Goal: Task Accomplishment & Management: Use online tool/utility

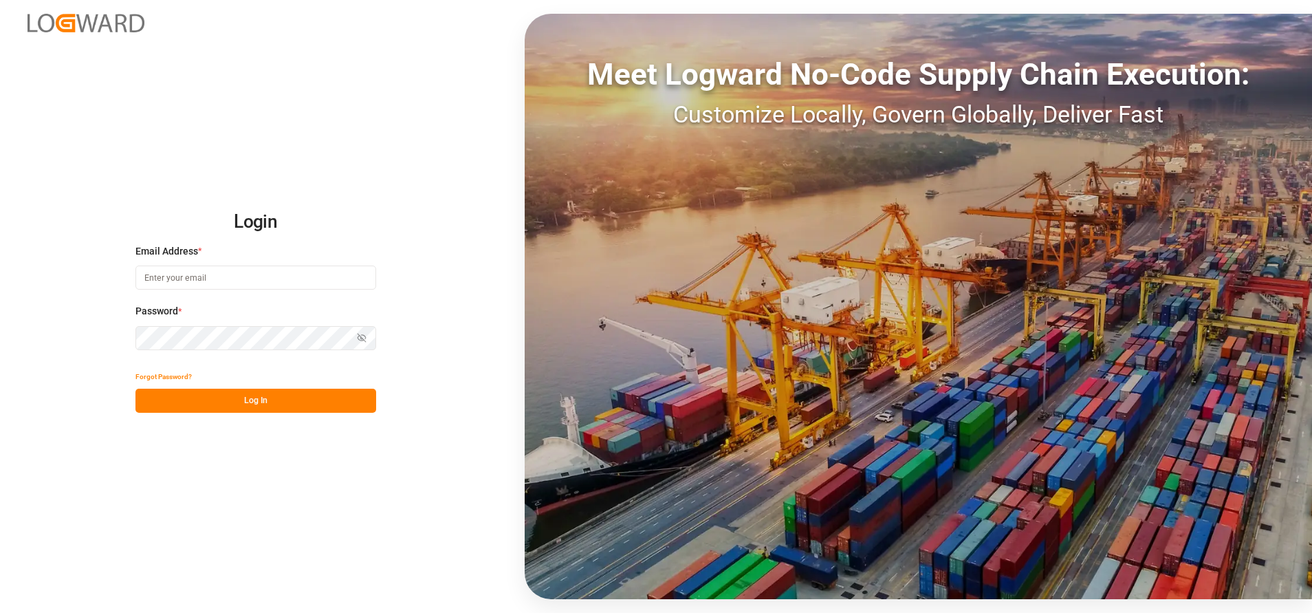
type input "[PERSON_NAME][EMAIL_ADDRESS][PERSON_NAME][DOMAIN_NAME]"
click at [340, 399] on button "Log In" at bounding box center [255, 400] width 241 height 24
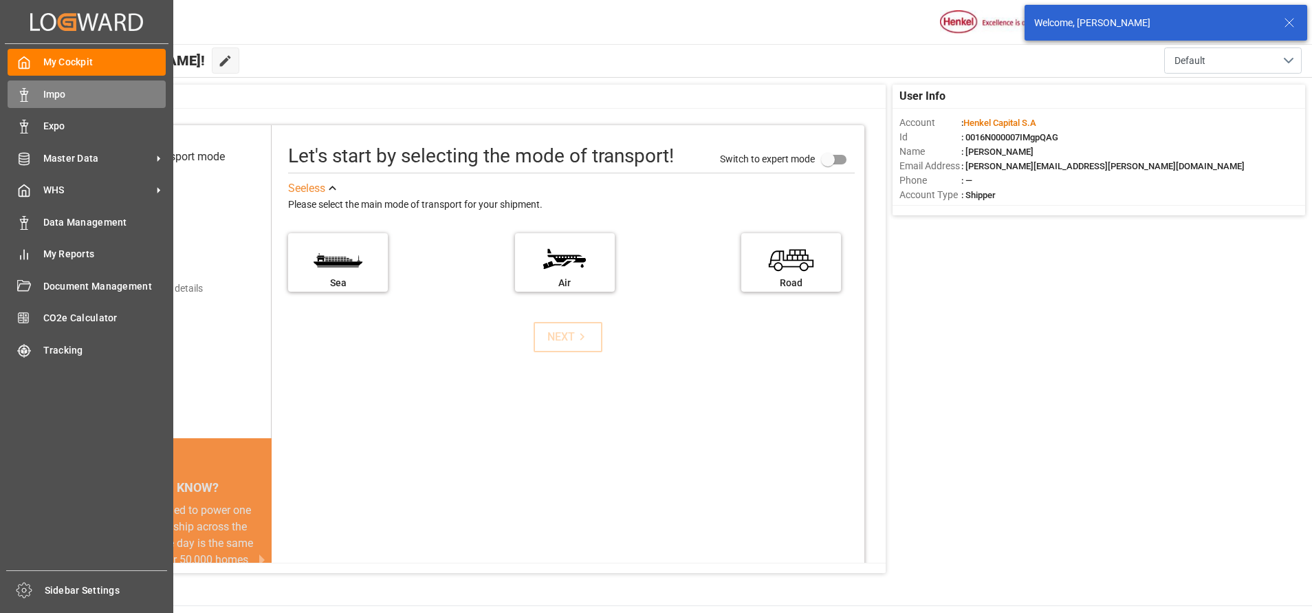
click at [44, 91] on span "Impo" at bounding box center [104, 94] width 123 height 14
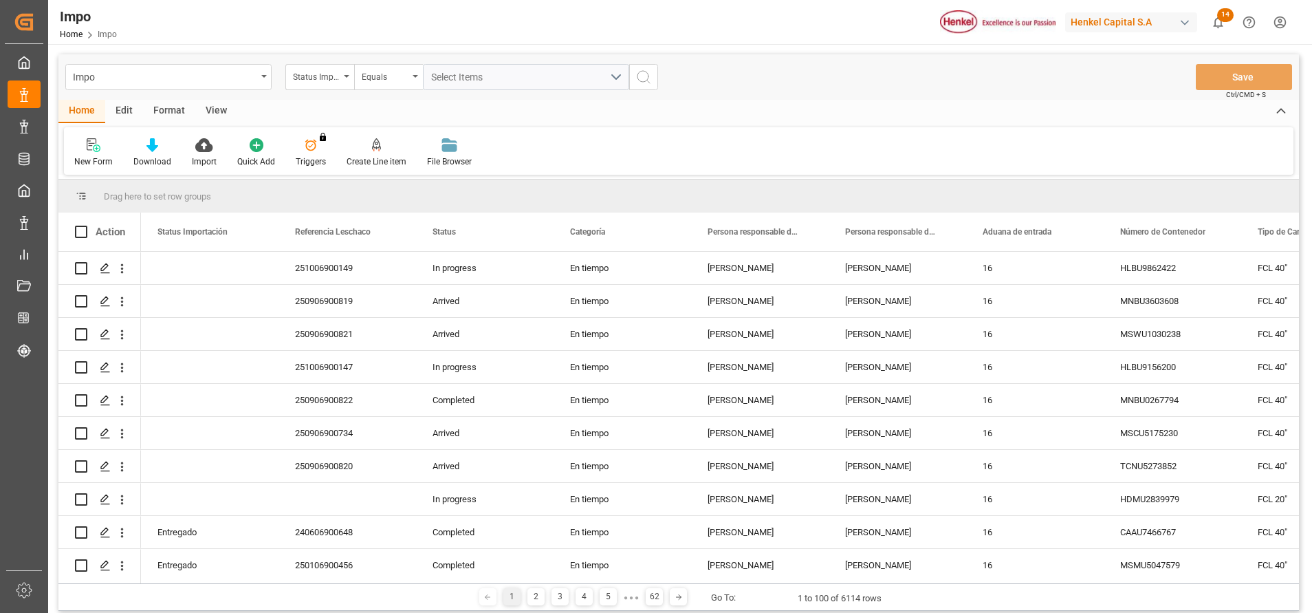
click at [168, 107] on div "Format" at bounding box center [169, 111] width 52 height 23
click at [100, 128] on div "Filter Rows Row Format" at bounding box center [678, 150] width 1229 height 47
click at [93, 141] on icon at bounding box center [94, 146] width 10 height 11
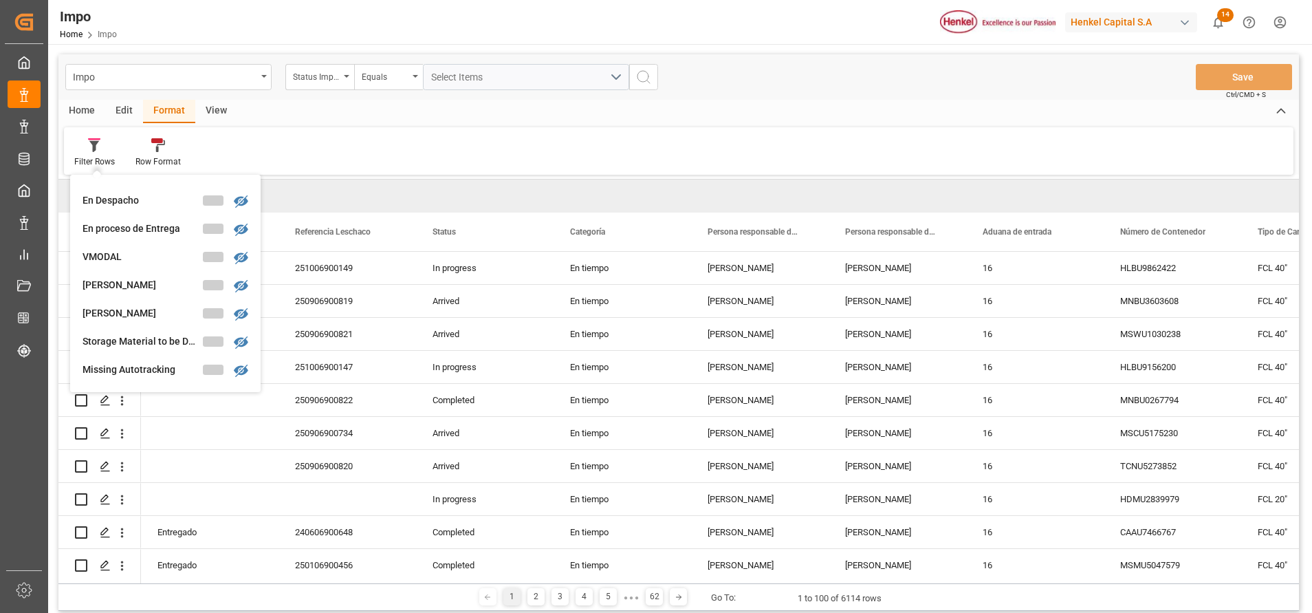
scroll to position [206, 0]
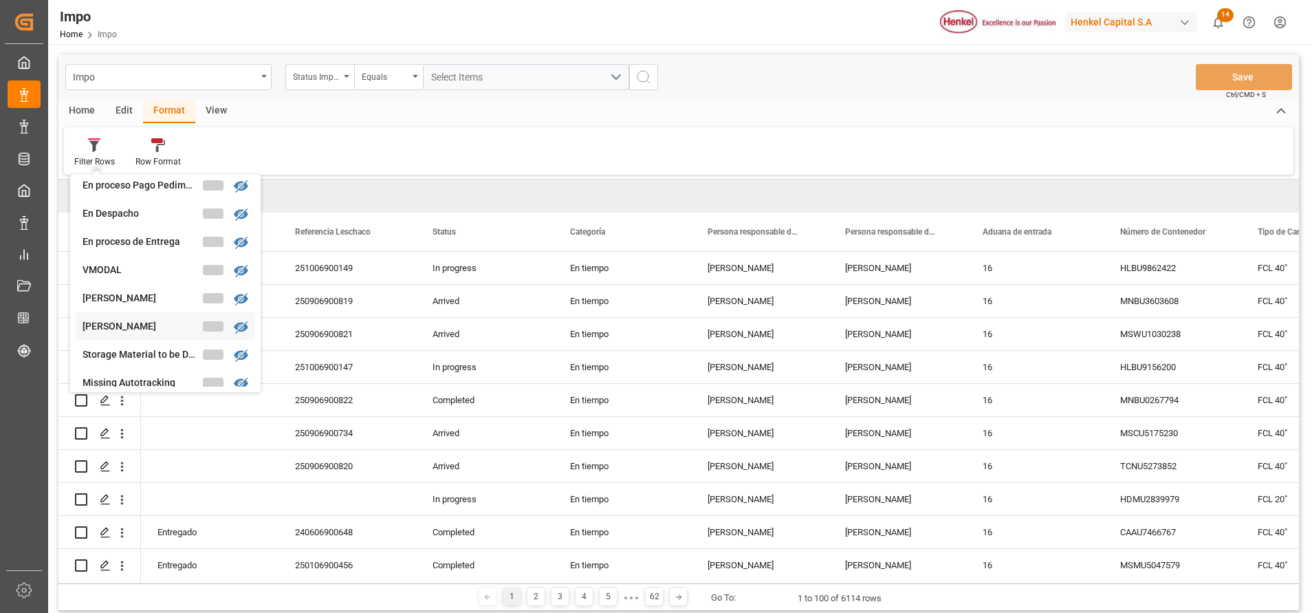
click at [129, 331] on div "Impo Status Importación Equals Select Items Save Ctrl/CMD + S Home Edit Format …" at bounding box center [678, 332] width 1240 height 556
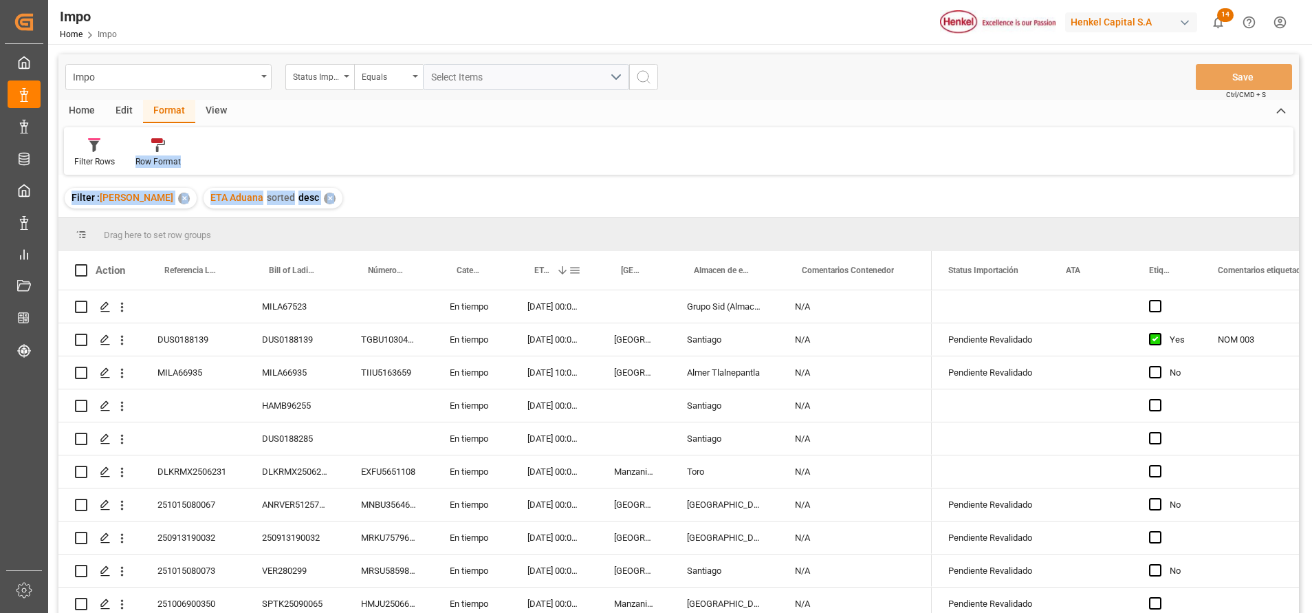
click at [533, 271] on div "ETA Aduana 1" at bounding box center [554, 270] width 54 height 38
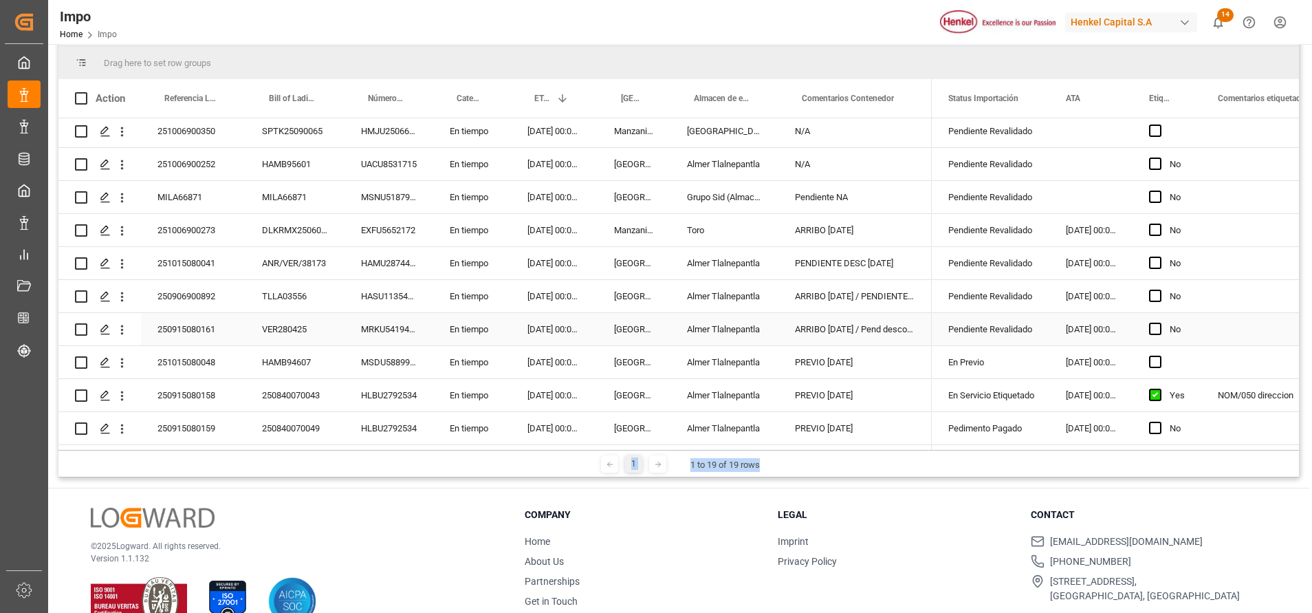
scroll to position [203, 0]
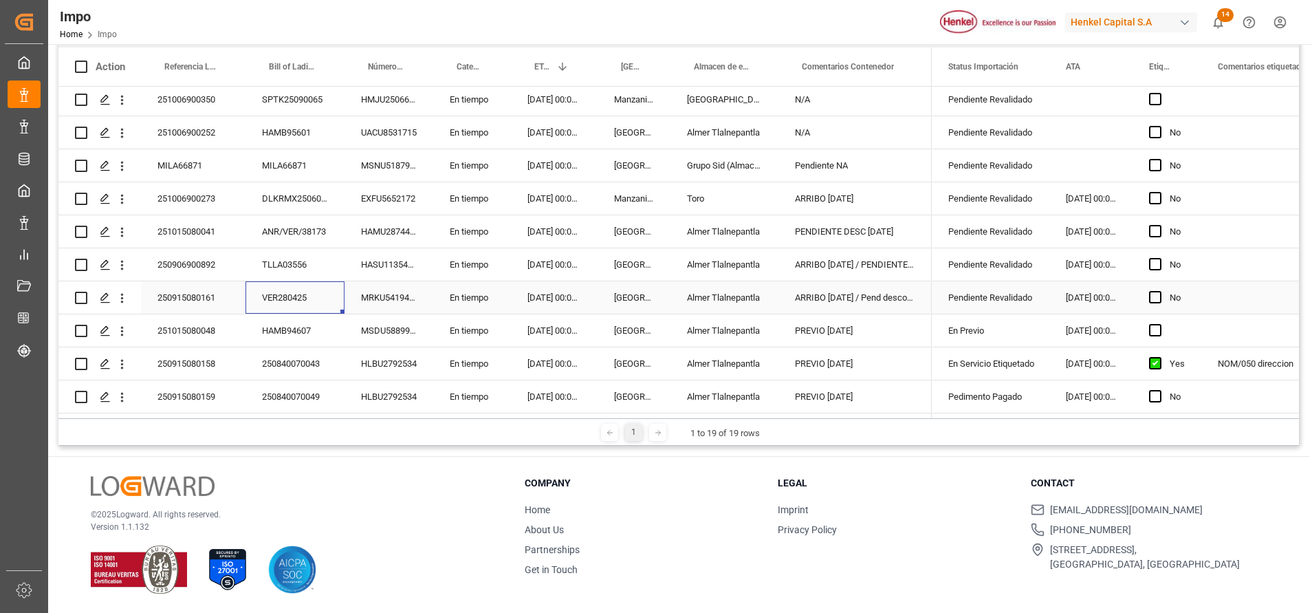
click at [295, 296] on div "VER280425" at bounding box center [294, 297] width 99 height 32
click at [217, 294] on div "250915080161" at bounding box center [193, 297] width 104 height 32
click at [168, 291] on div "250915080161" at bounding box center [193, 297] width 104 height 32
click at [201, 303] on input "250915080161" at bounding box center [193, 305] width 82 height 26
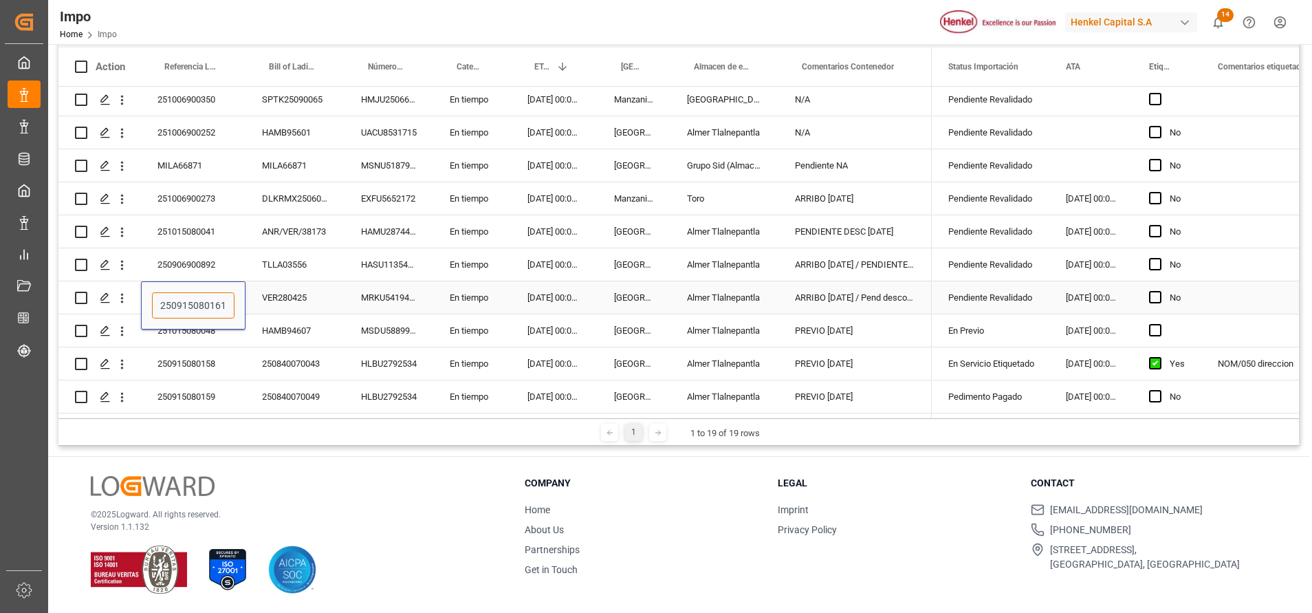
click at [201, 303] on input "250915080161" at bounding box center [193, 305] width 82 height 26
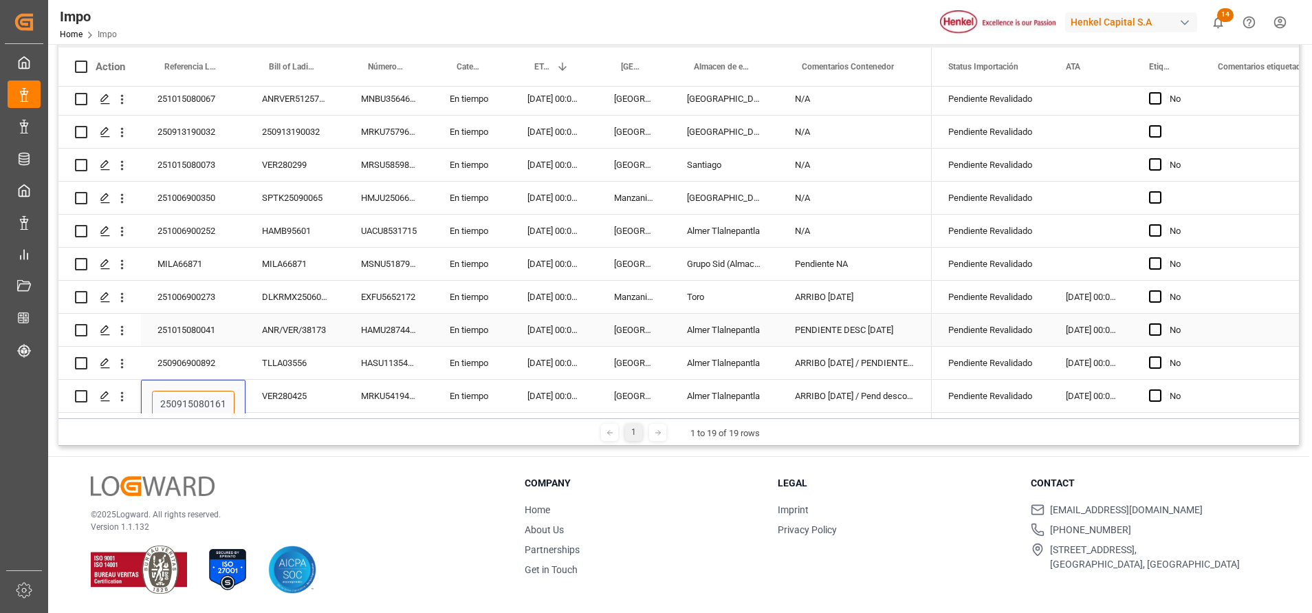
scroll to position [305, 0]
